Goal: Register for event/course

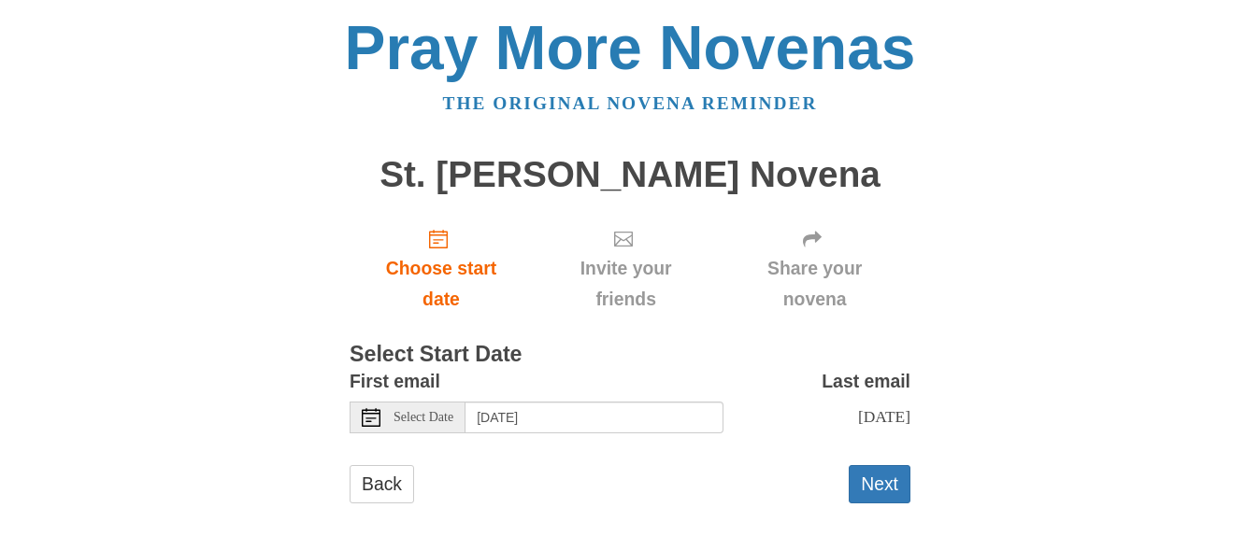
click at [415, 413] on span "Select Date" at bounding box center [423, 417] width 60 height 13
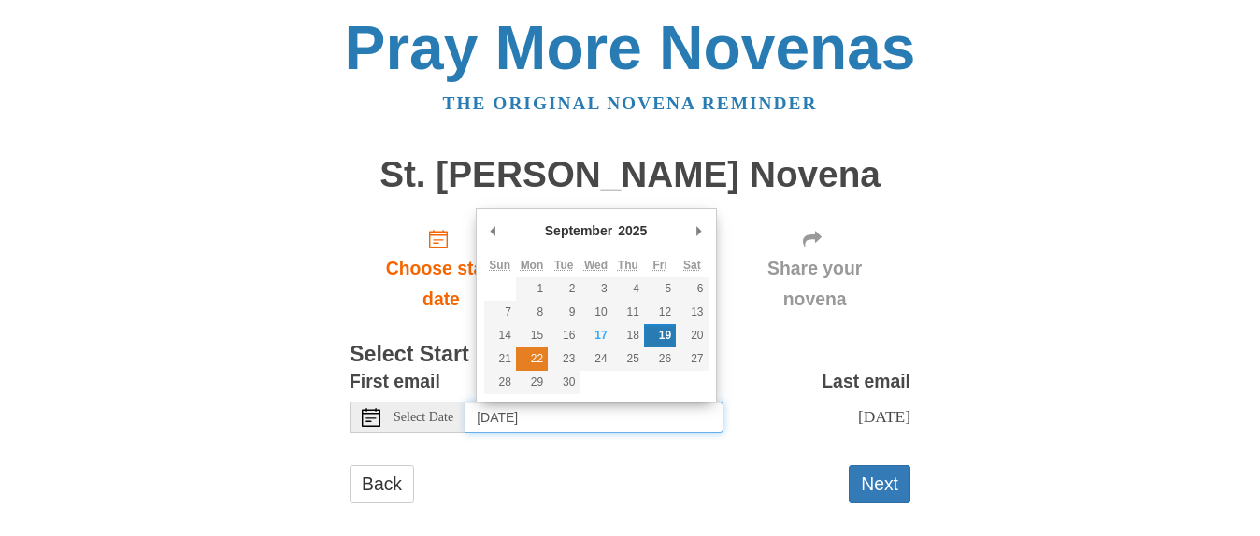
type input "Monday, September 22nd"
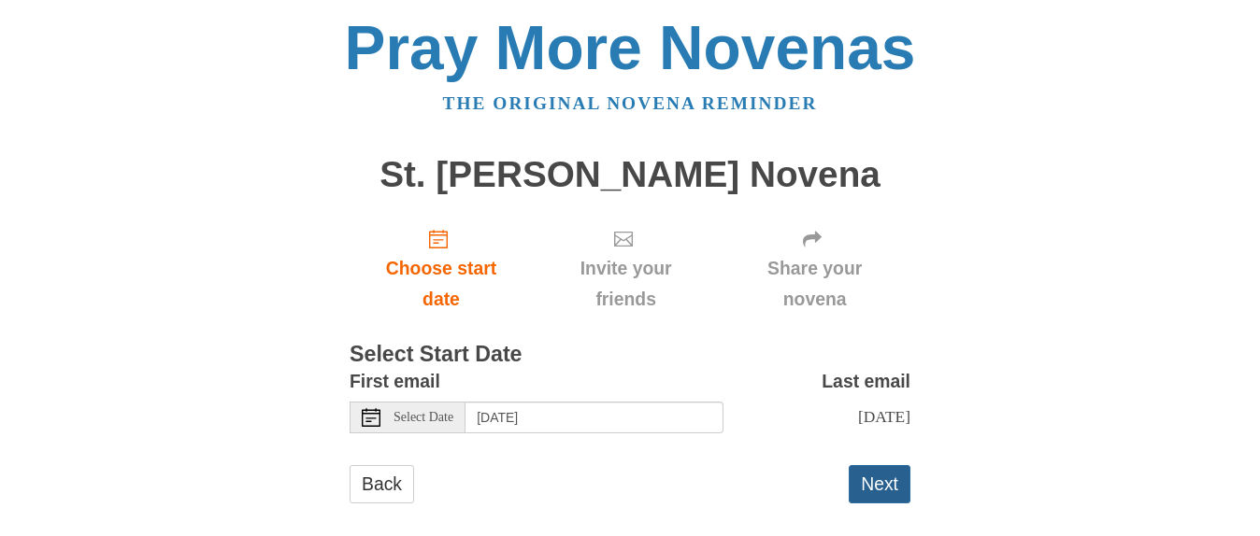
click at [879, 498] on button "Next" at bounding box center [880, 484] width 62 height 38
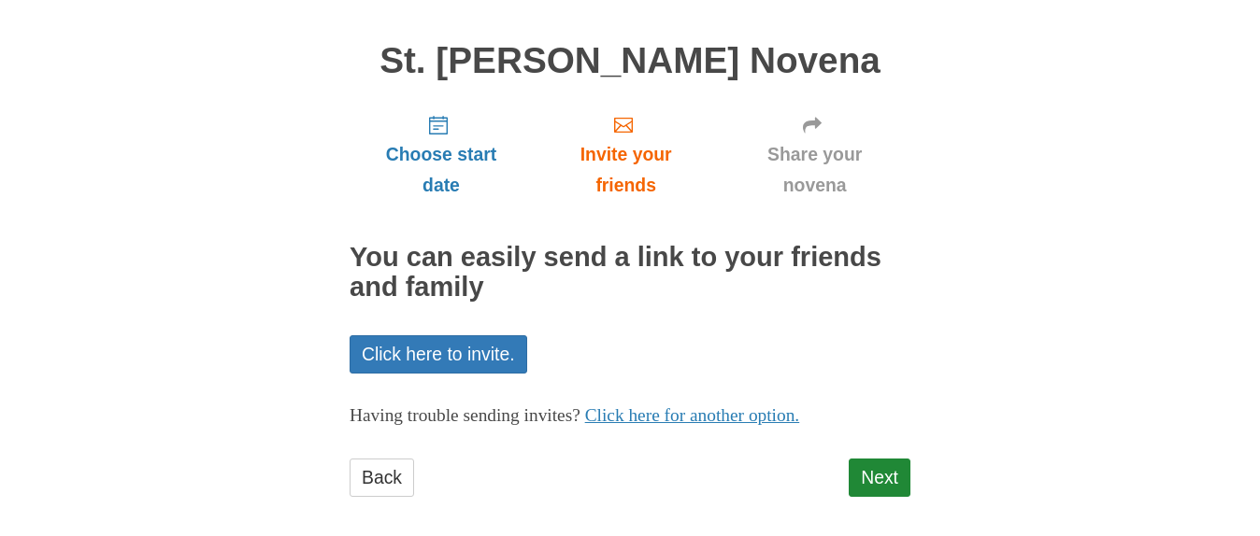
scroll to position [127, 0]
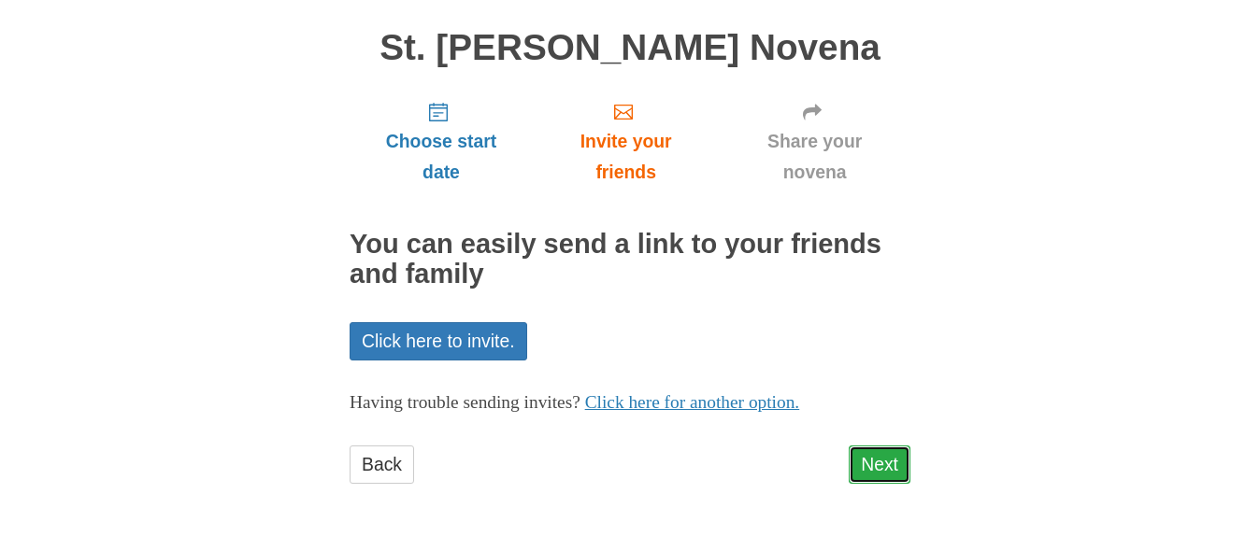
click at [879, 478] on link "Next" at bounding box center [880, 465] width 62 height 38
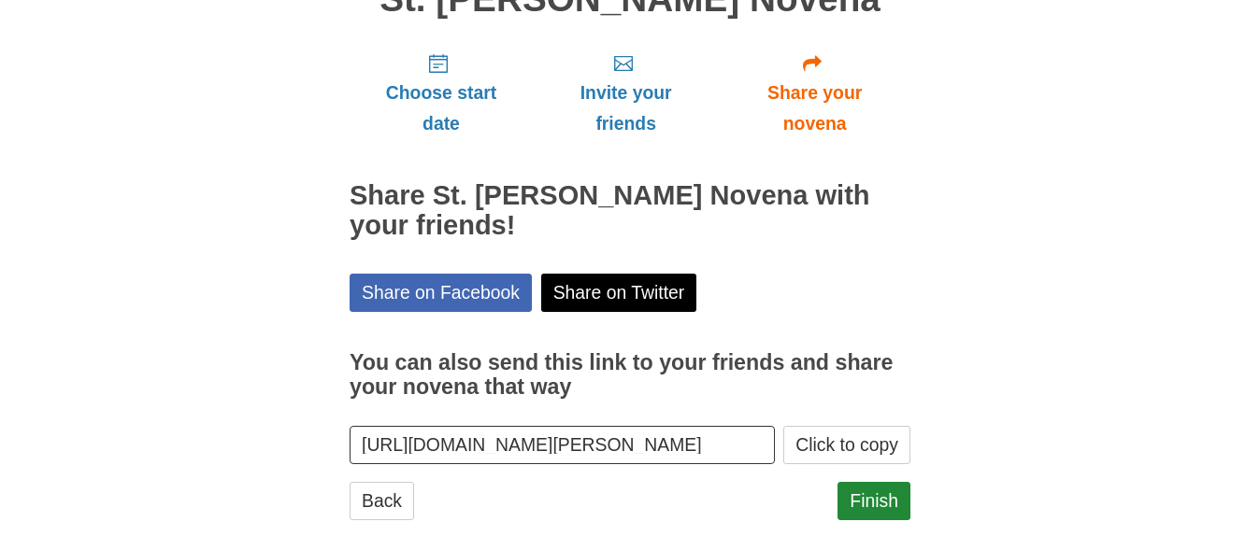
scroll to position [213, 0]
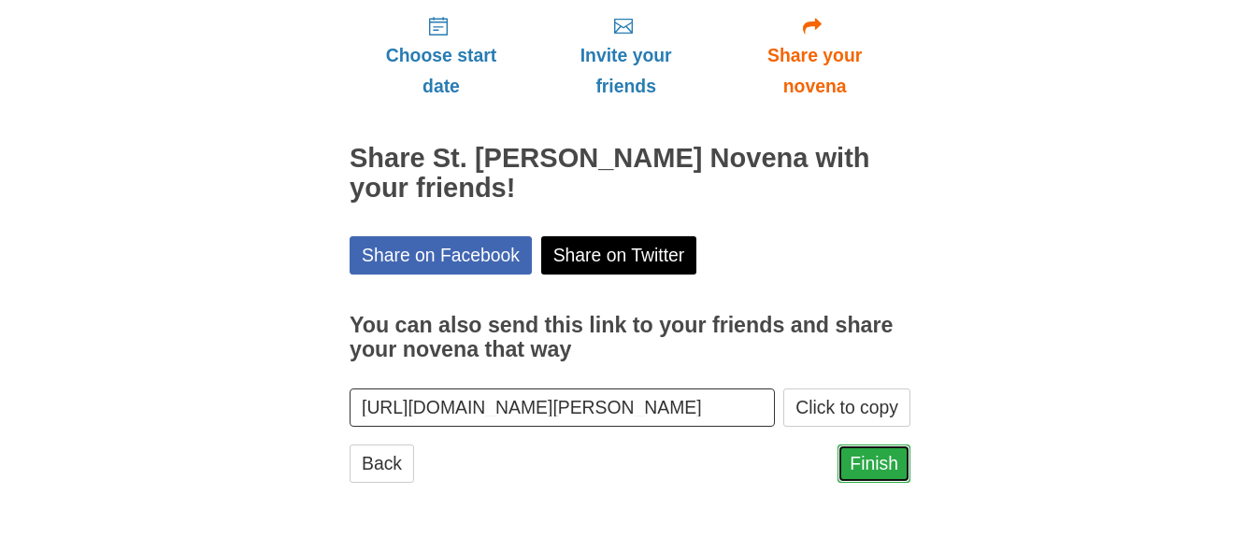
click at [900, 471] on link "Finish" at bounding box center [873, 464] width 73 height 38
